Goal: Find specific page/section: Find specific page/section

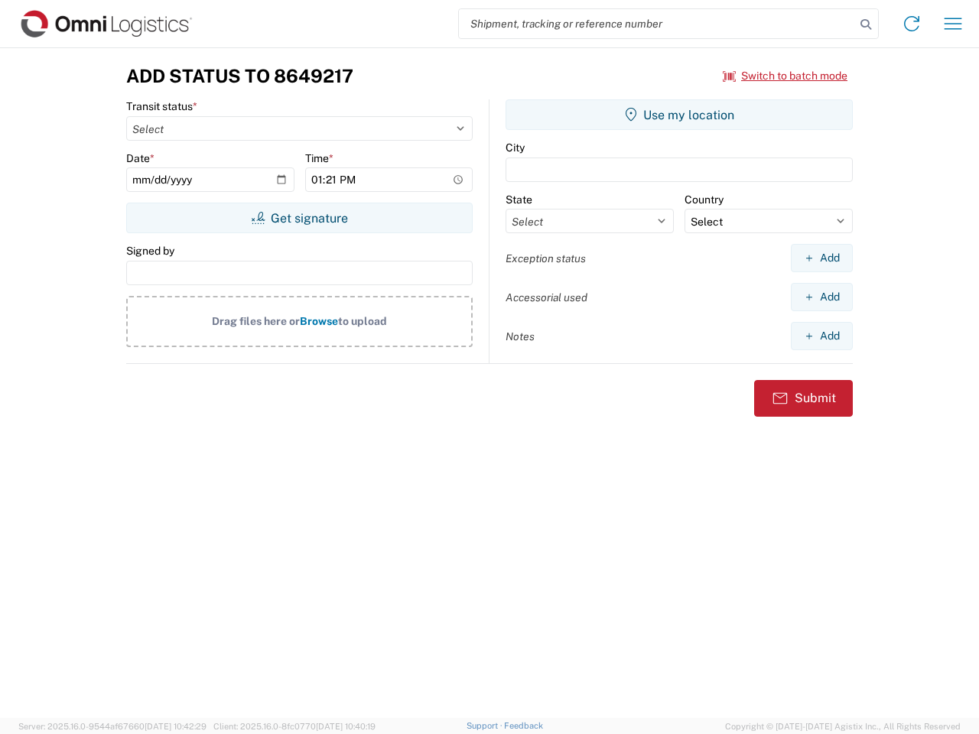
click at [657, 24] on input "search" at bounding box center [657, 23] width 396 height 29
click at [866, 24] on icon at bounding box center [865, 24] width 21 height 21
click at [911, 24] on icon at bounding box center [911, 23] width 24 height 24
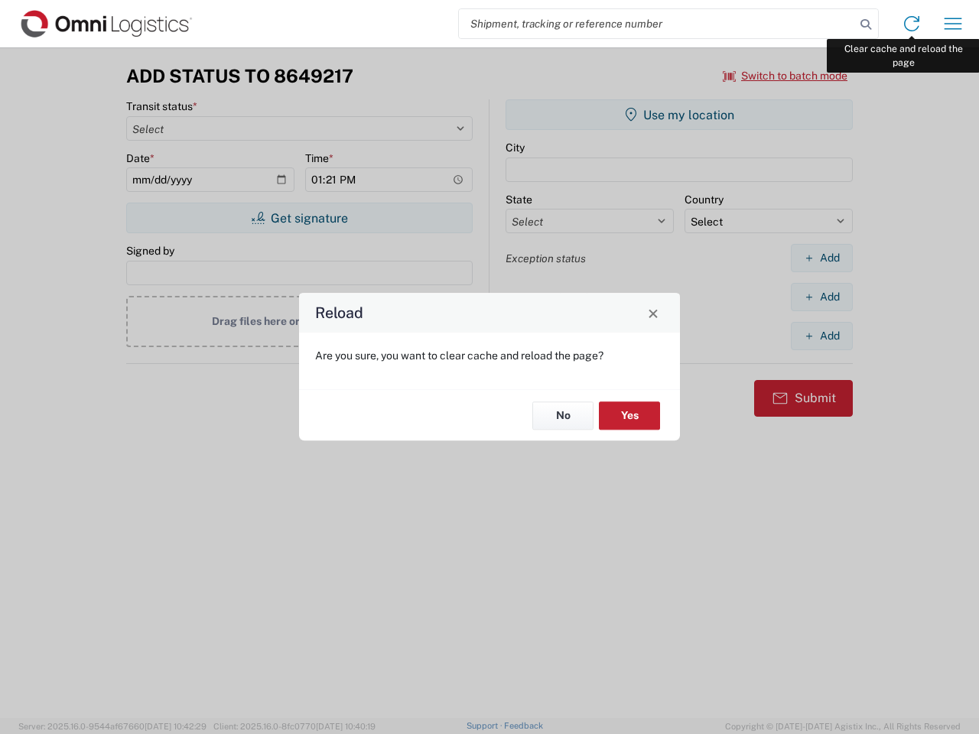
click at [953, 24] on div "Reload Are you sure, you want to clear cache and reload the page? No Yes" at bounding box center [489, 367] width 979 height 734
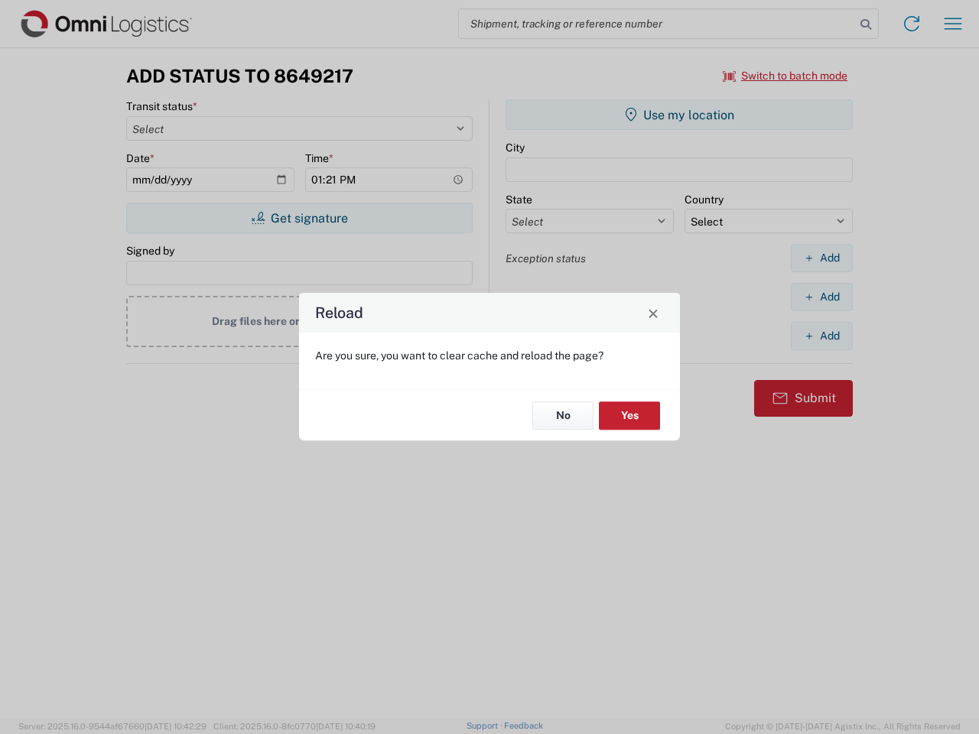
click at [785, 76] on div "Reload Are you sure, you want to clear cache and reload the page? No Yes" at bounding box center [489, 367] width 979 height 734
click at [299, 218] on div "Reload Are you sure, you want to clear cache and reload the page? No Yes" at bounding box center [489, 367] width 979 height 734
click at [679, 115] on div "Reload Are you sure, you want to clear cache and reload the page? No Yes" at bounding box center [489, 367] width 979 height 734
click at [821, 258] on div "Reload Are you sure, you want to clear cache and reload the page? No Yes" at bounding box center [489, 367] width 979 height 734
click at [821, 297] on div "Reload Are you sure, you want to clear cache and reload the page? No Yes" at bounding box center [489, 367] width 979 height 734
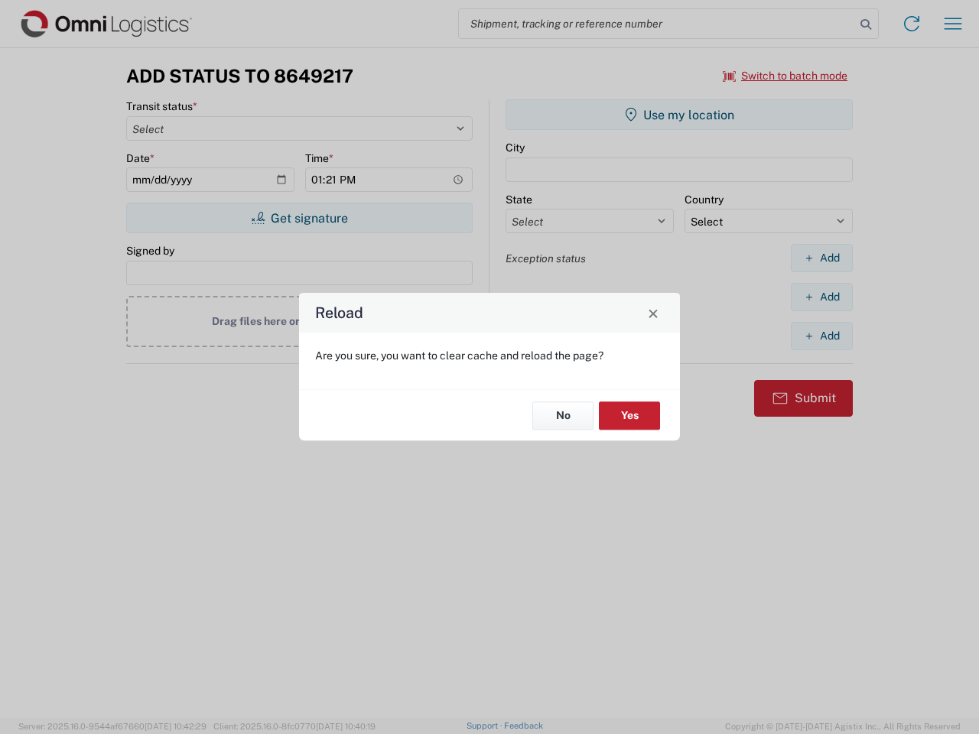
click at [821, 336] on div "Reload Are you sure, you want to clear cache and reload the page? No Yes" at bounding box center [489, 367] width 979 height 734
